Goal: Download file/media

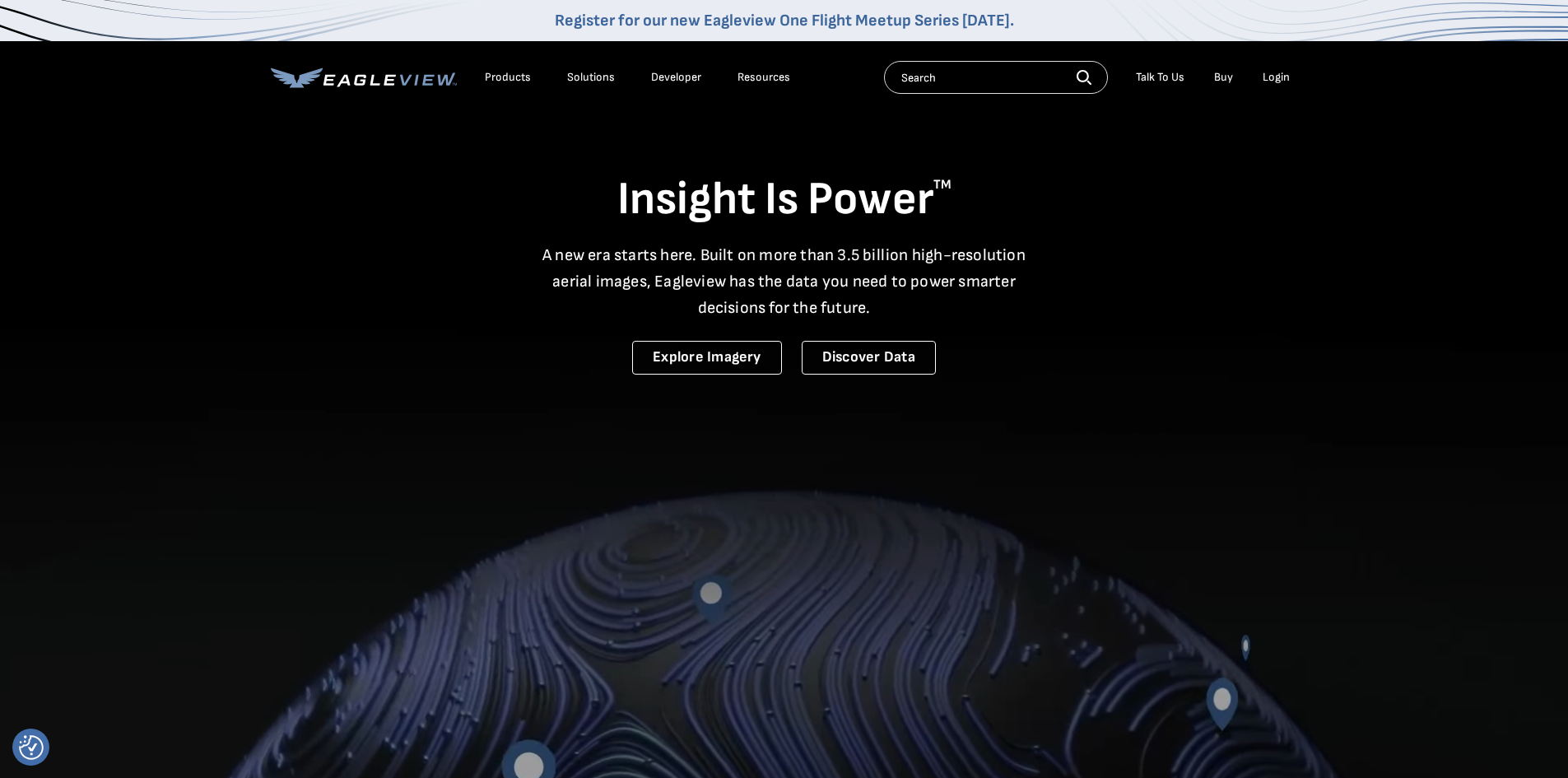
click at [1276, 74] on div "Login" at bounding box center [1276, 78] width 28 height 15
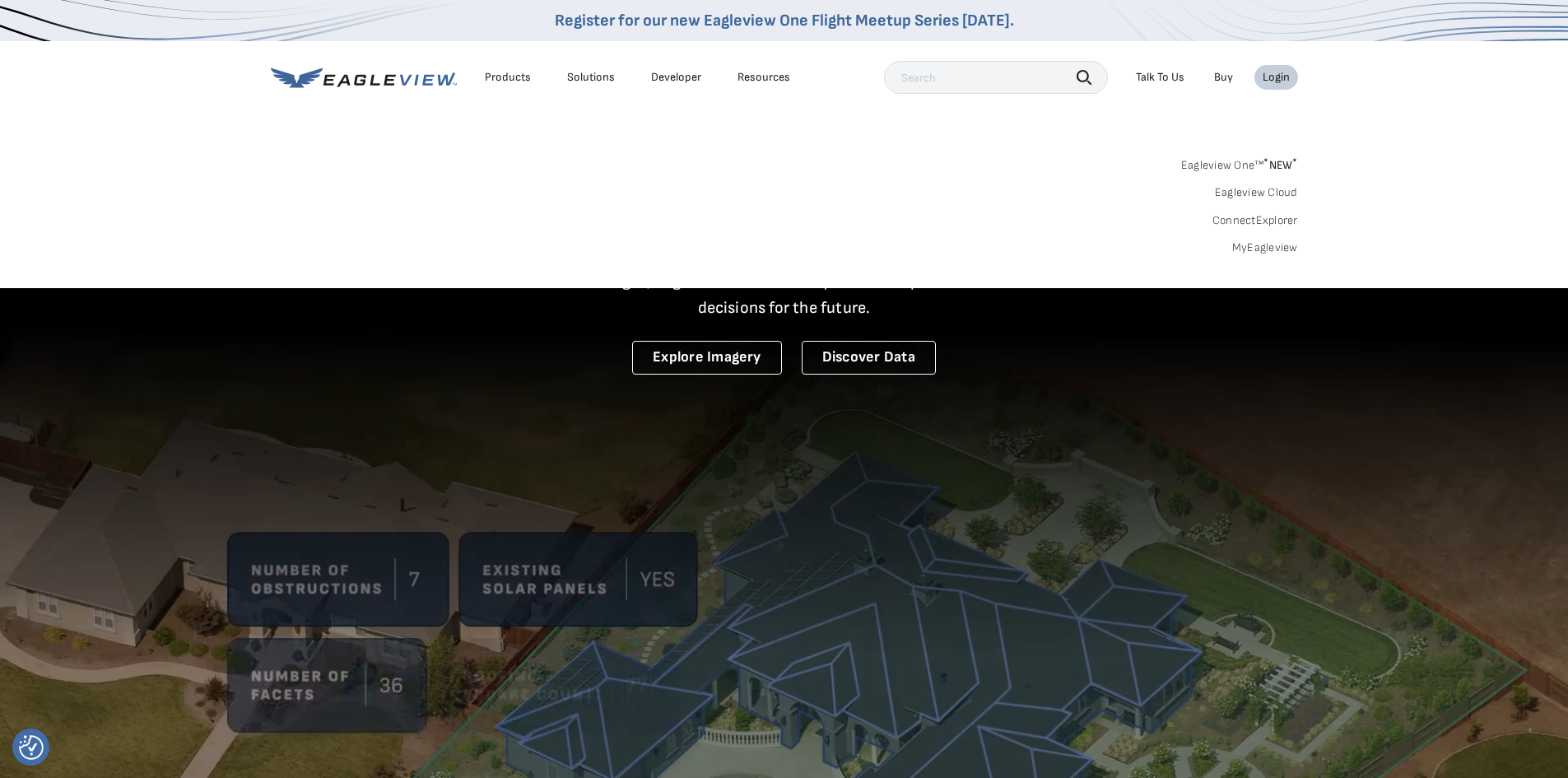
click at [1273, 246] on link "MyEagleview" at bounding box center [1265, 248] width 66 height 15
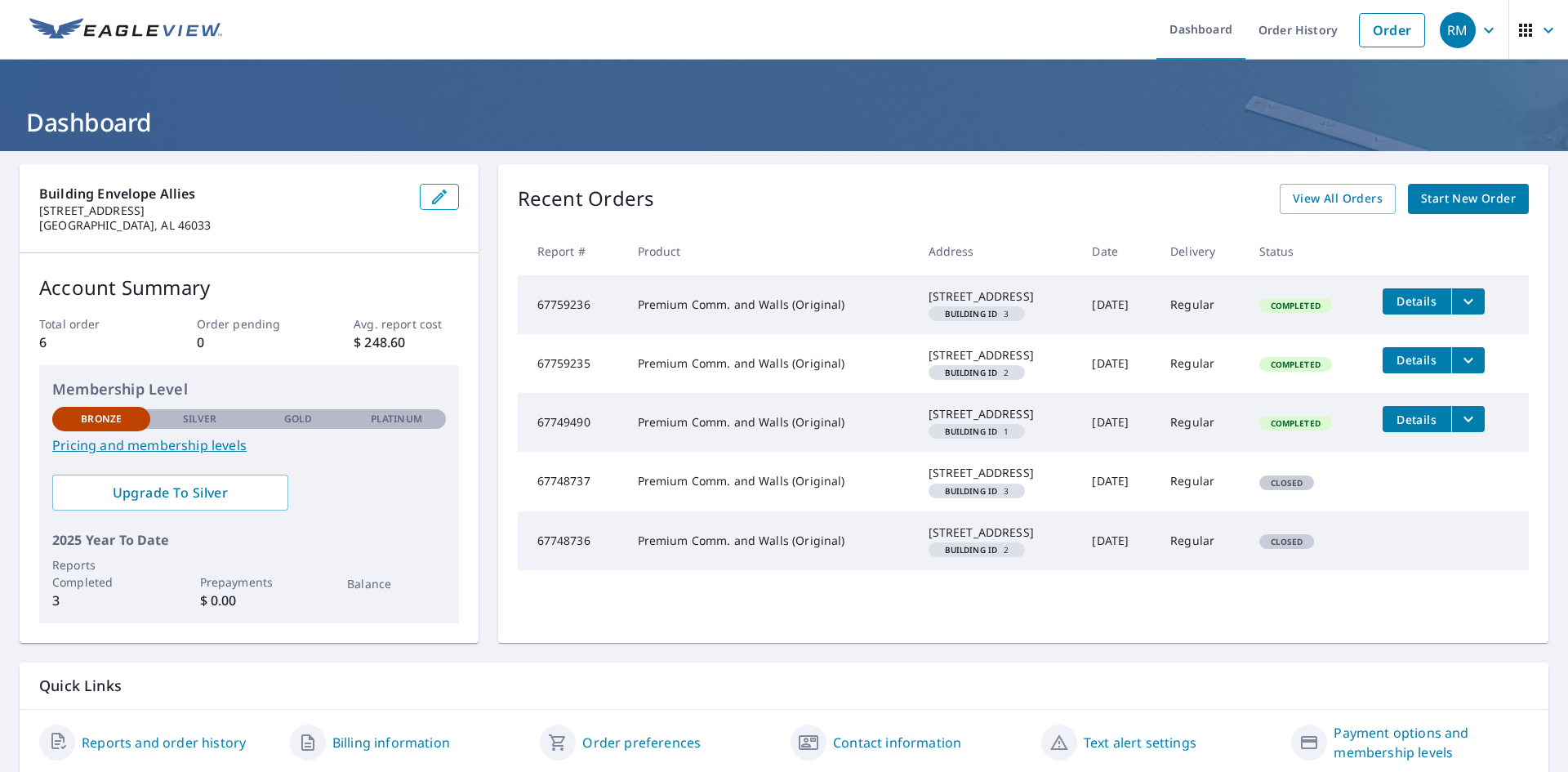
click at [1460, 428] on icon "filesDropdownBtn-67749490" at bounding box center [1468, 419] width 20 height 20
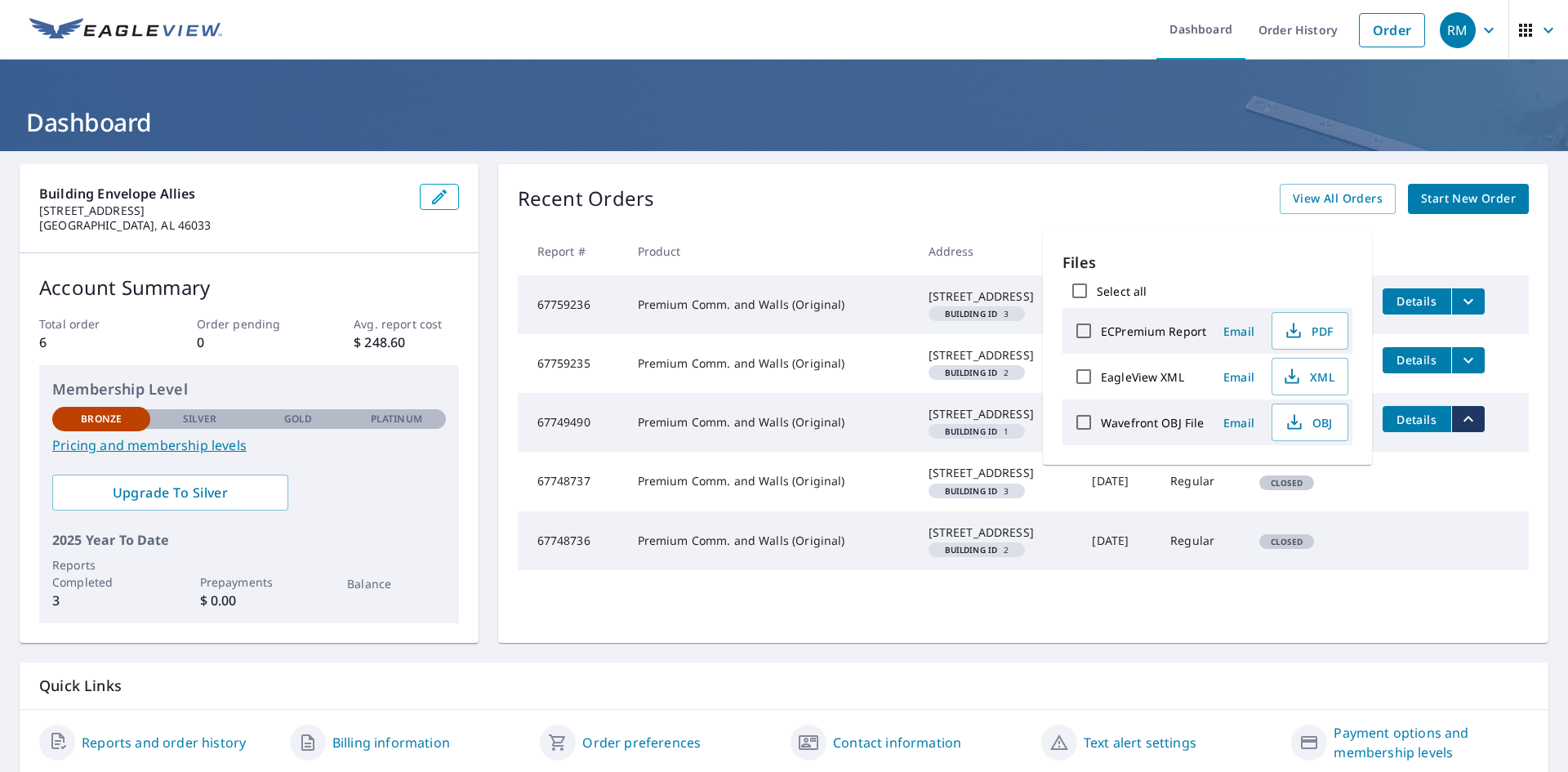
click at [1086, 326] on input "ECPremium Report" at bounding box center [1084, 330] width 34 height 34
checkbox input "true"
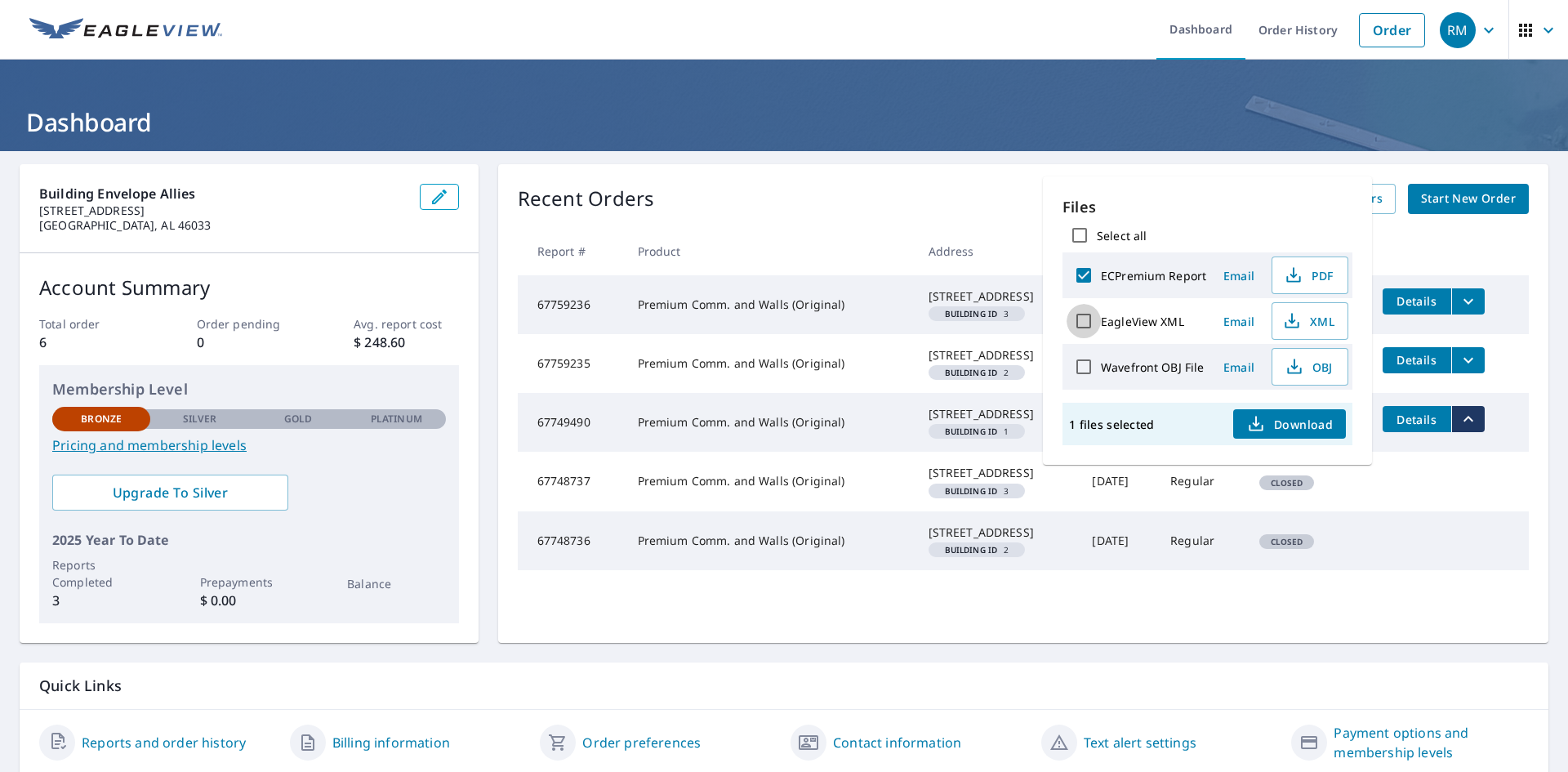
click at [1086, 323] on input "EagleView XML" at bounding box center [1084, 321] width 34 height 34
checkbox input "true"
click at [1293, 419] on span "Download" at bounding box center [1290, 424] width 87 height 20
